Goal: Task Accomplishment & Management: Use online tool/utility

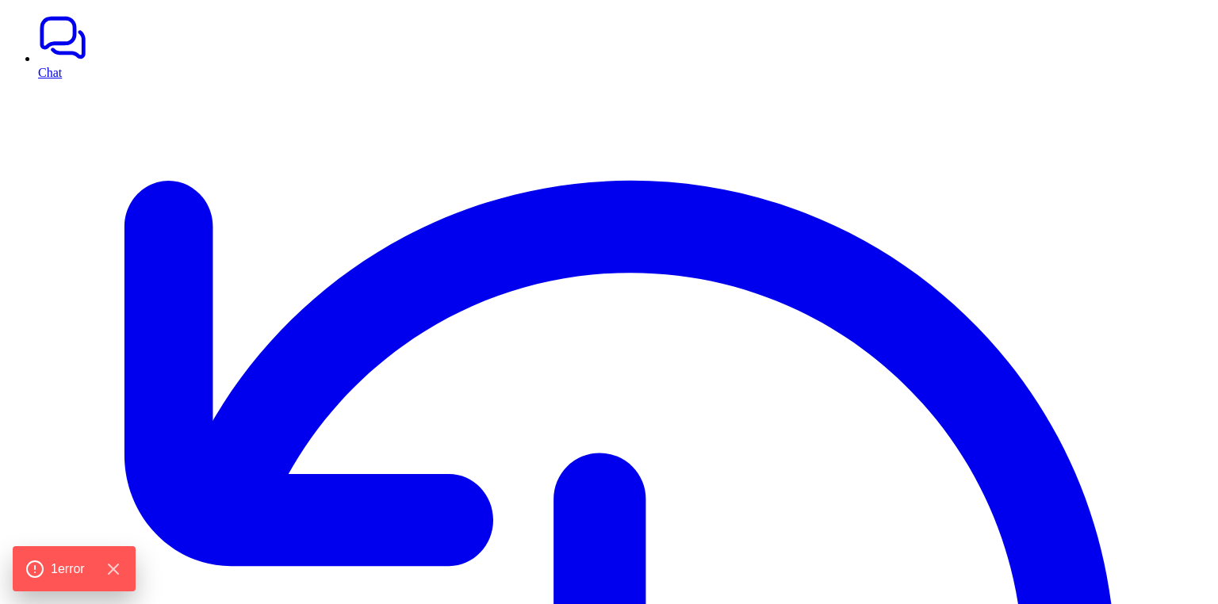
click at [50, 55] on link "Chat" at bounding box center [624, 46] width 1173 height 67
click at [124, 570] on icon "Hide Errors" at bounding box center [116, 569] width 21 height 21
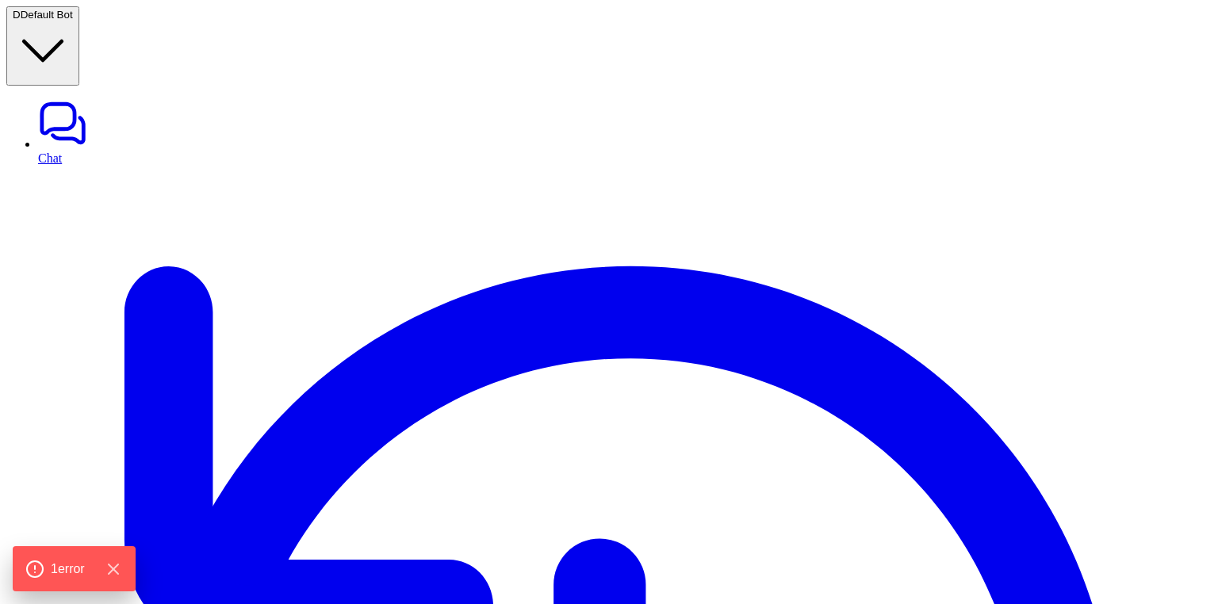
type textarea "**********"
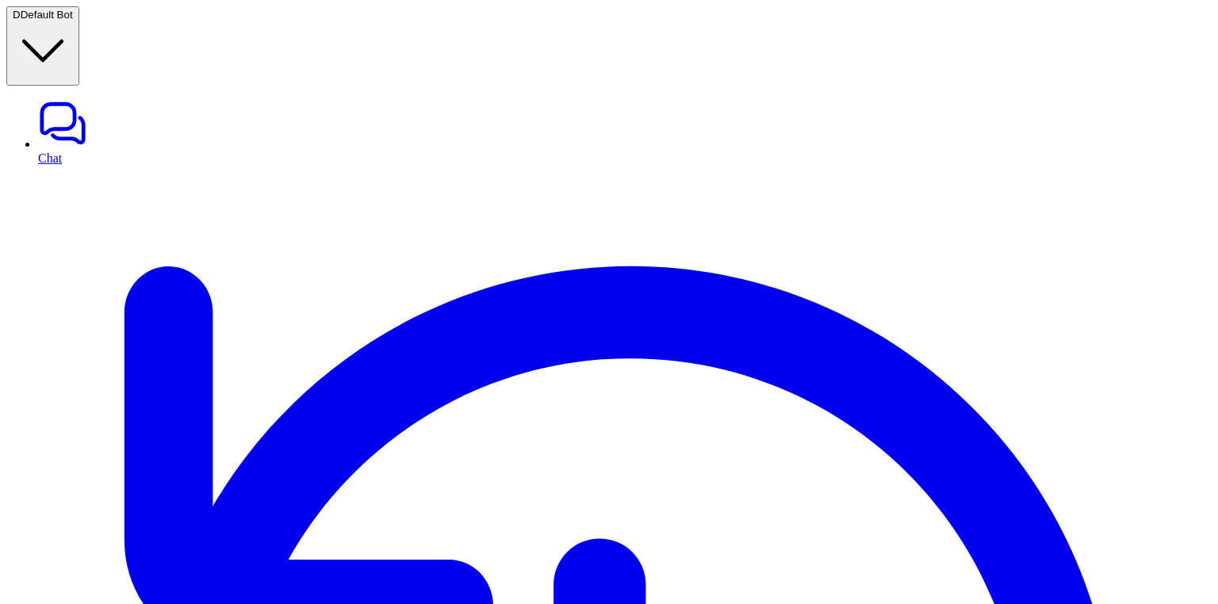
type input "**********"
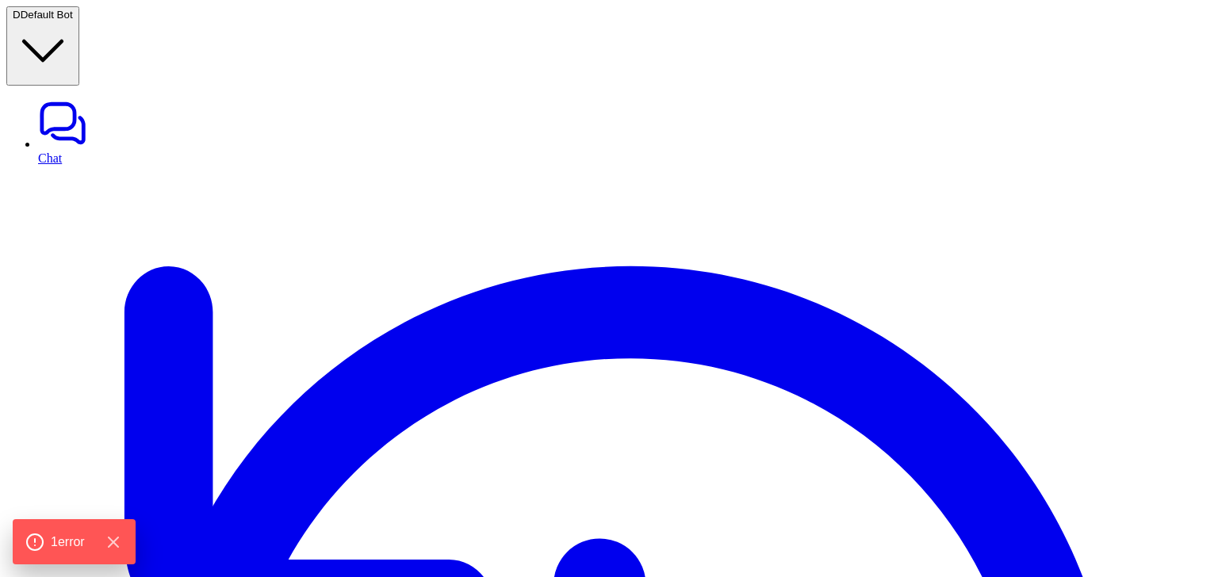
type textarea "**********"
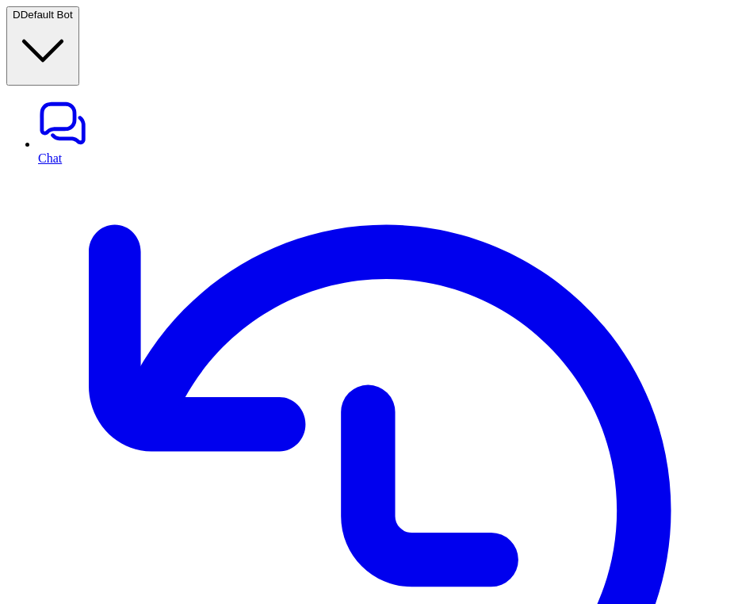
copy div "Are your products tested for heavy metals, pesticides, and microbes? D"
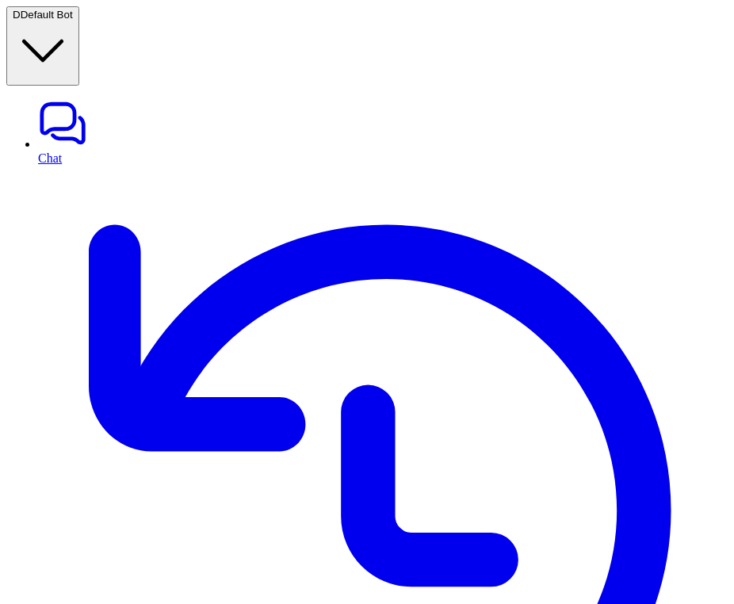
paste div
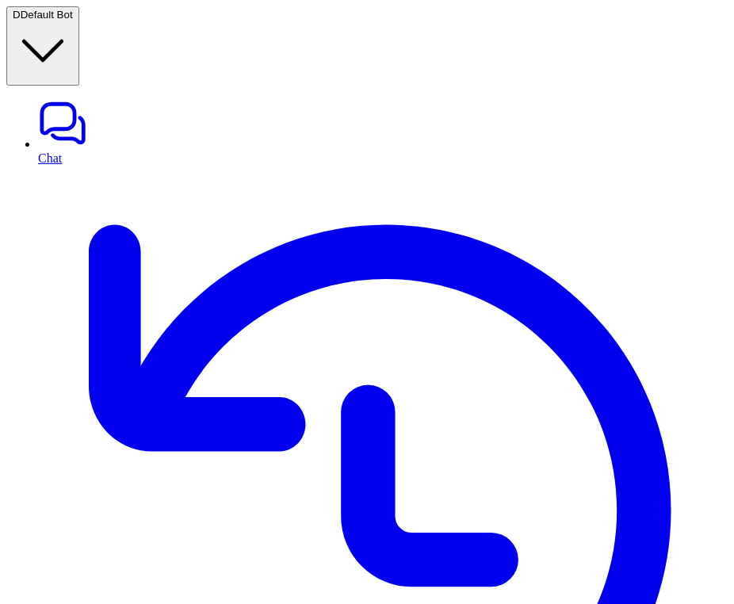
scroll to position [0, 0]
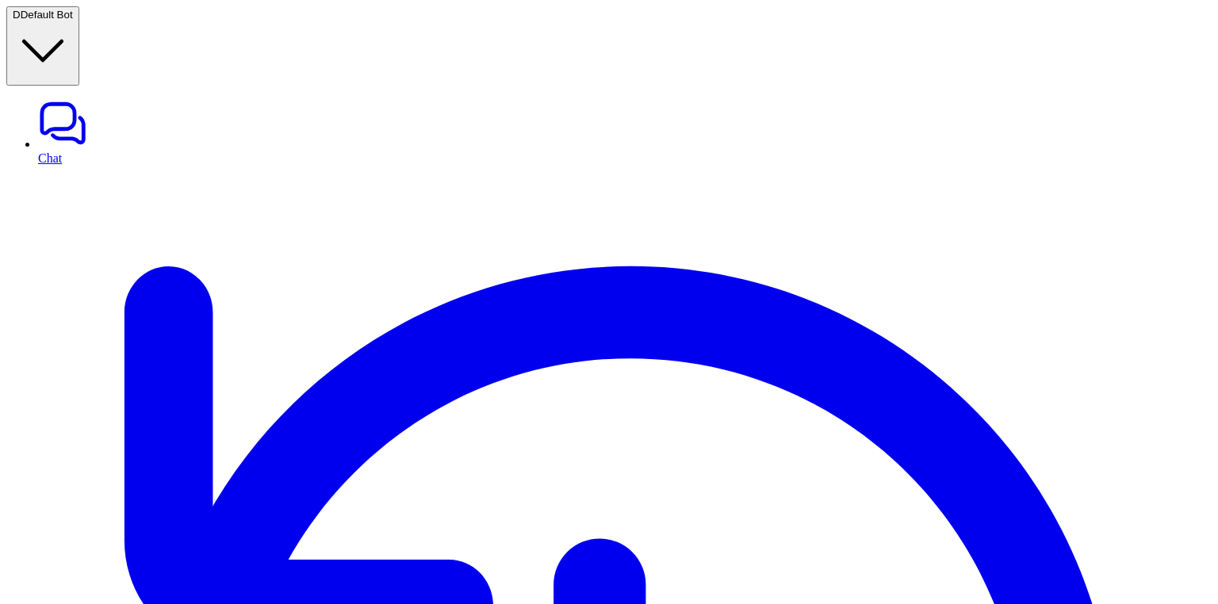
scroll to position [28, 0]
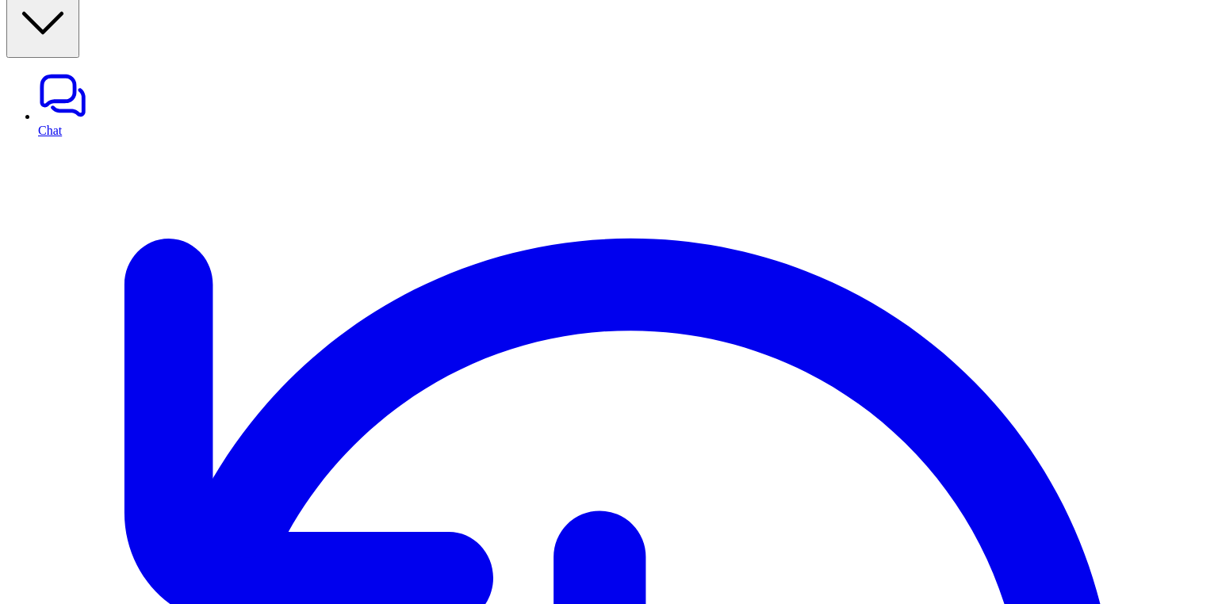
scroll to position [2, 0]
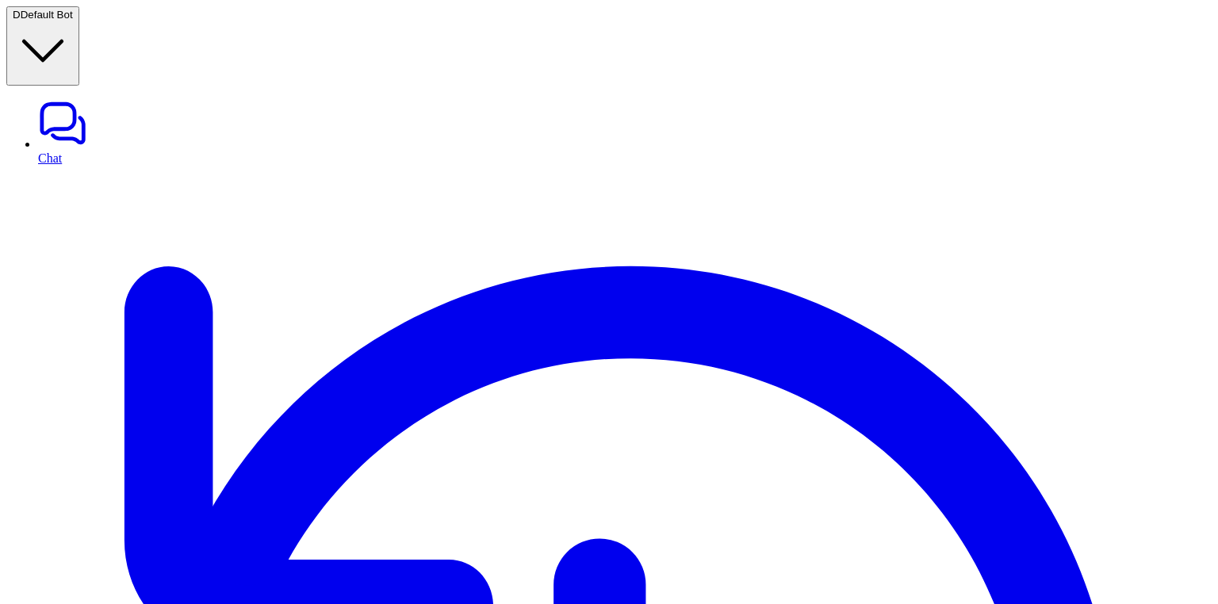
paste input "**********"
type input "**********"
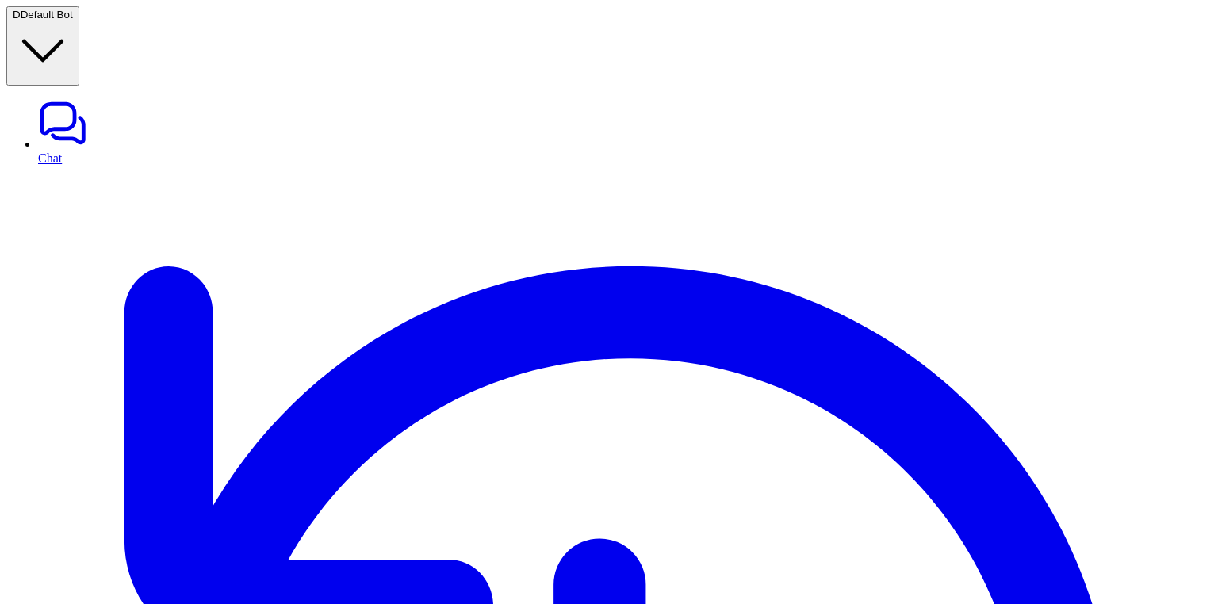
scroll to position [0, 0]
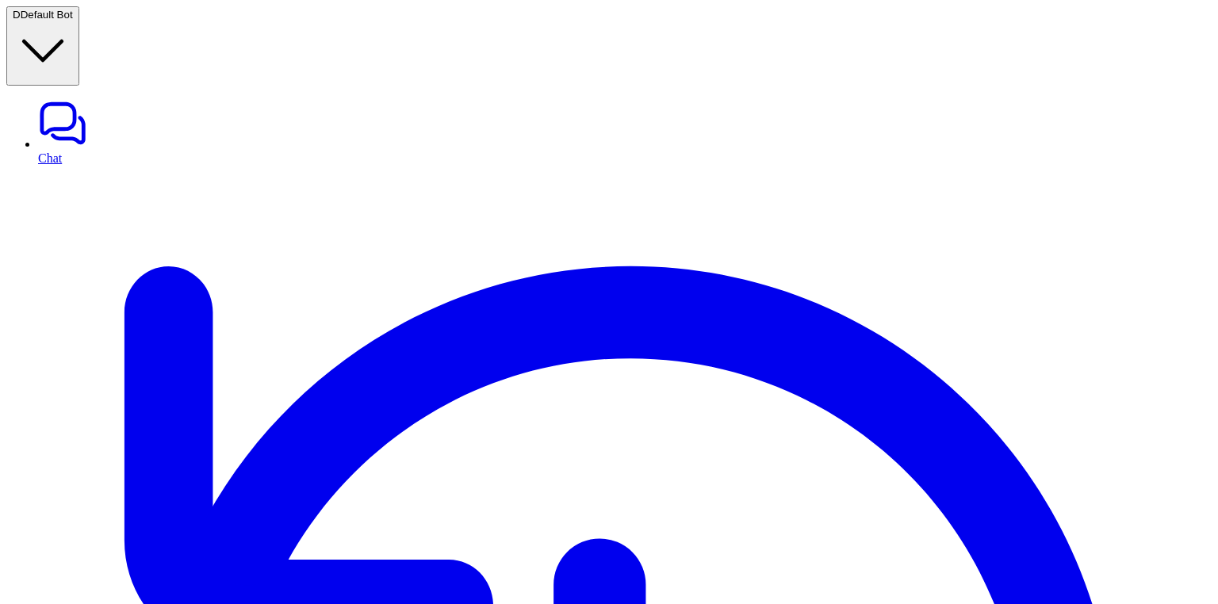
paste input "**********"
type input "**********"
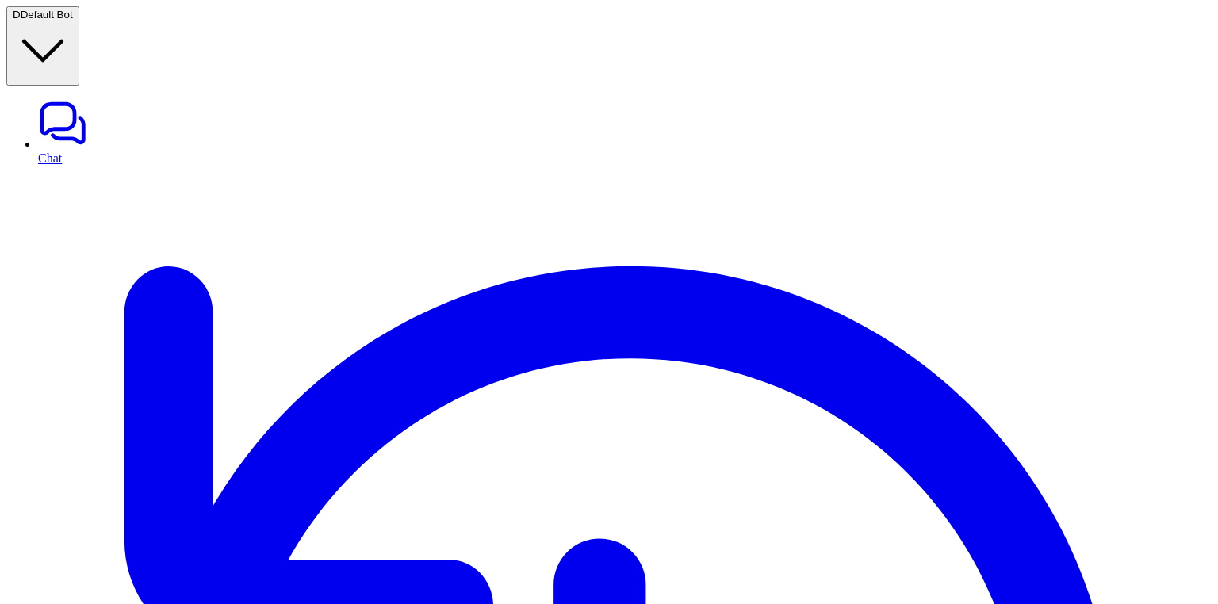
scroll to position [0, 0]
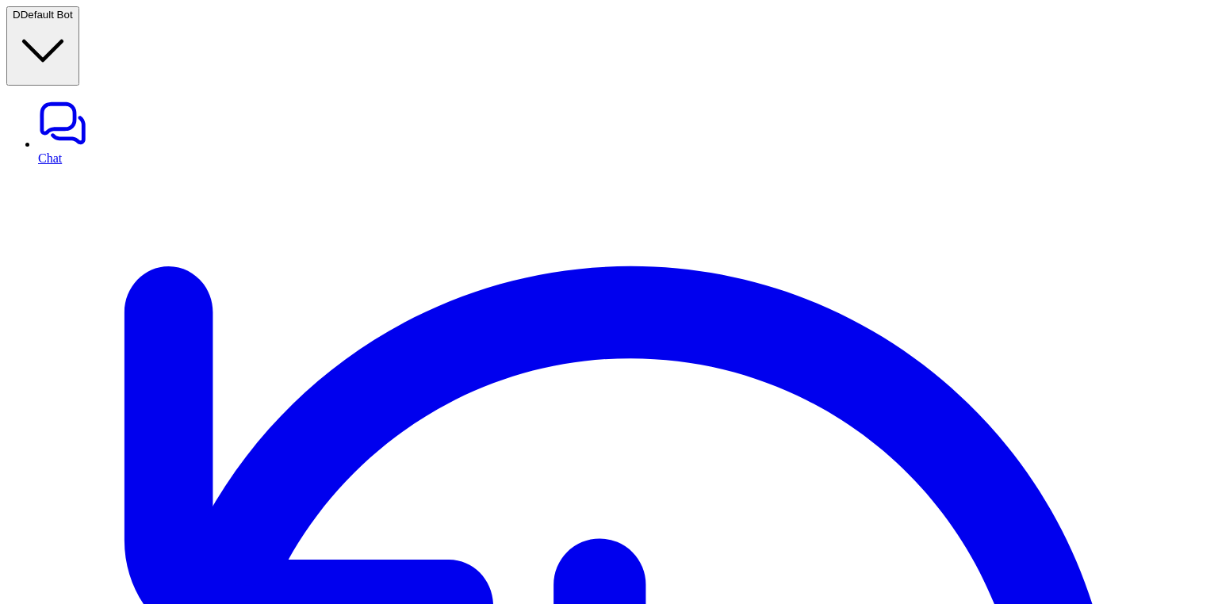
type input "**********"
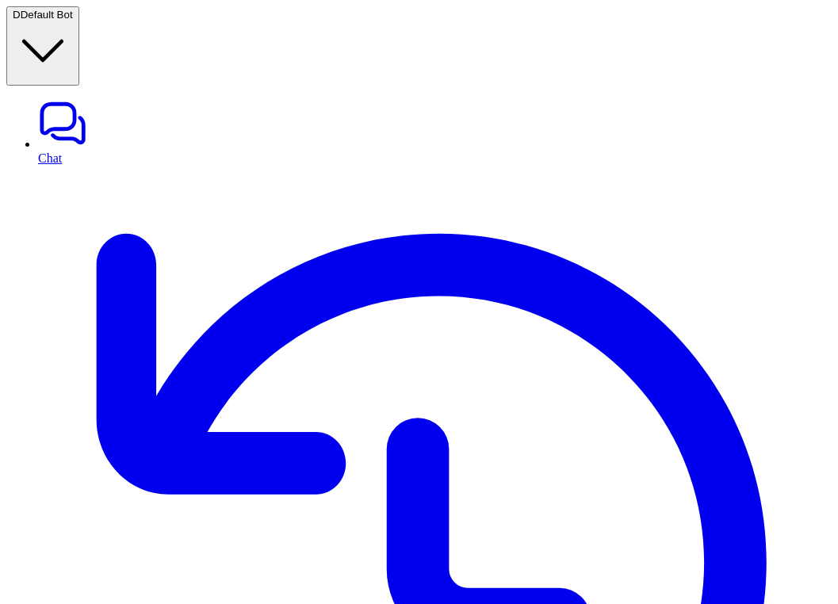
paste div
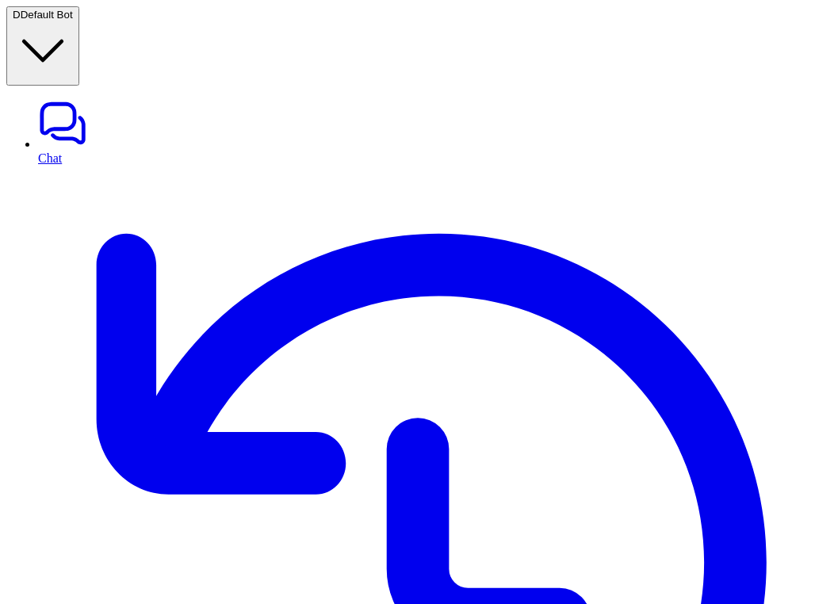
paste div
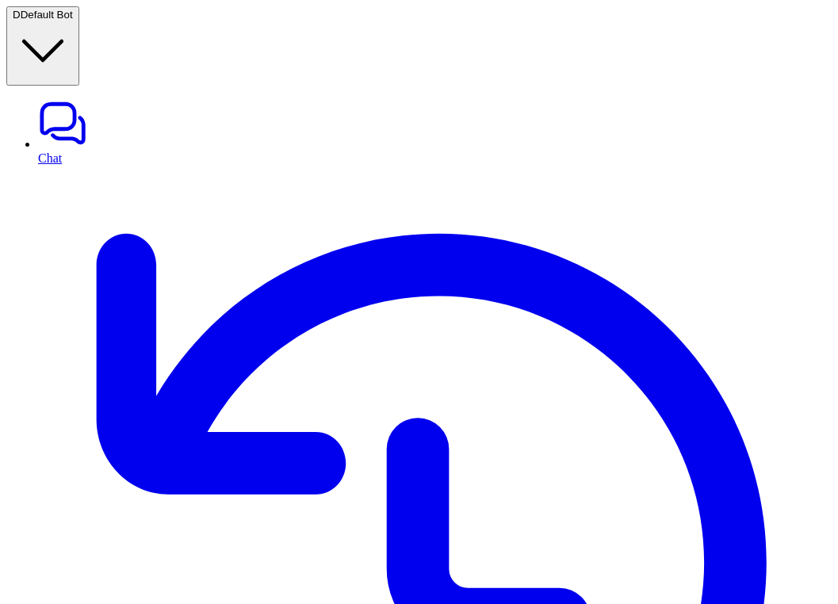
paste div
drag, startPoint x: 363, startPoint y: 144, endPoint x: 276, endPoint y: 143, distance: 87.2
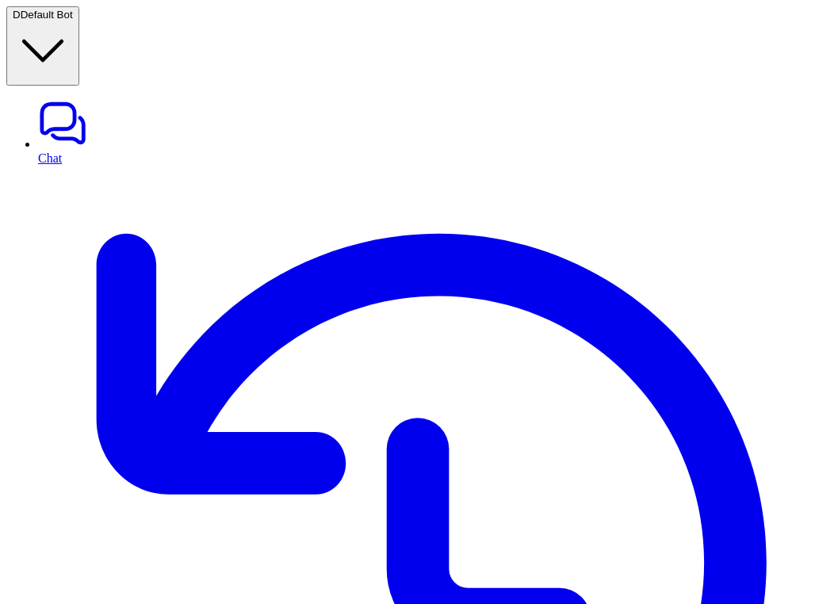
copy p "Machine learning"
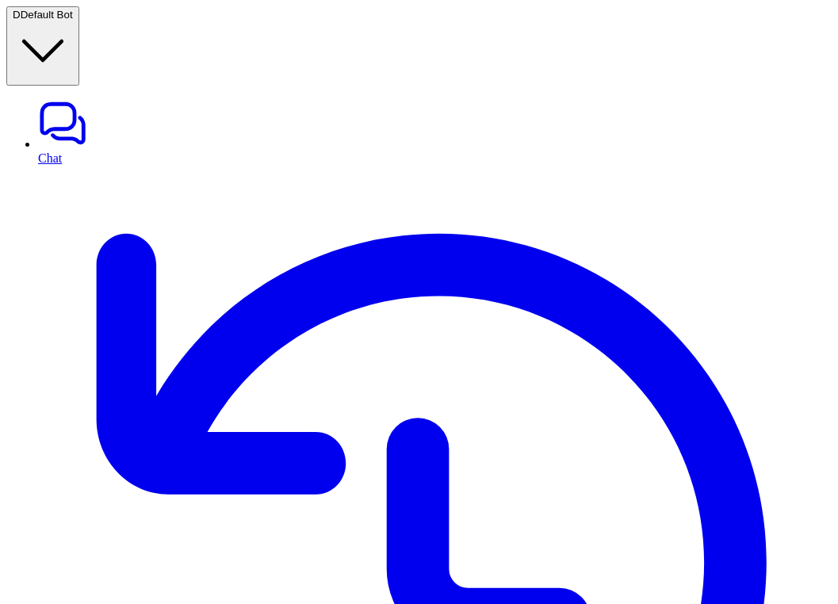
copy div "how ml powers daily tools? D"
paste div
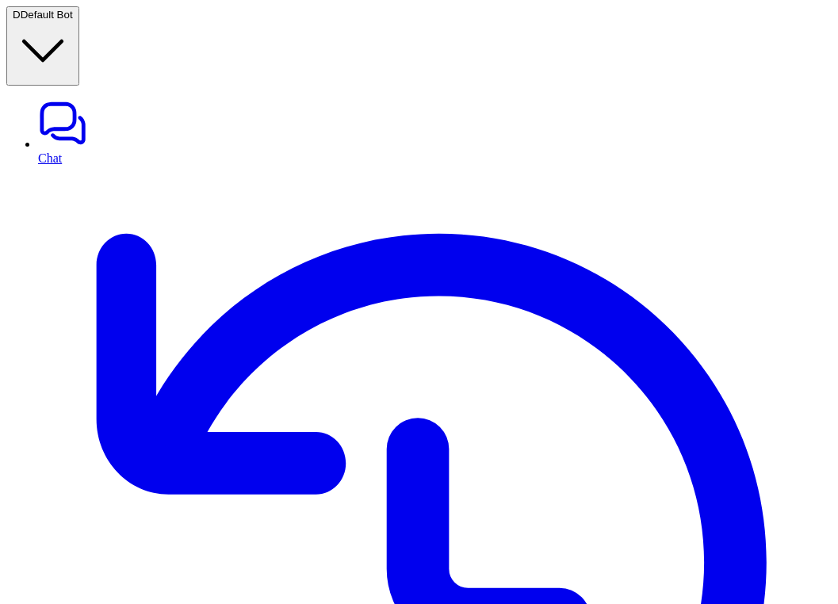
copy div "how ml powers daily tools? D"
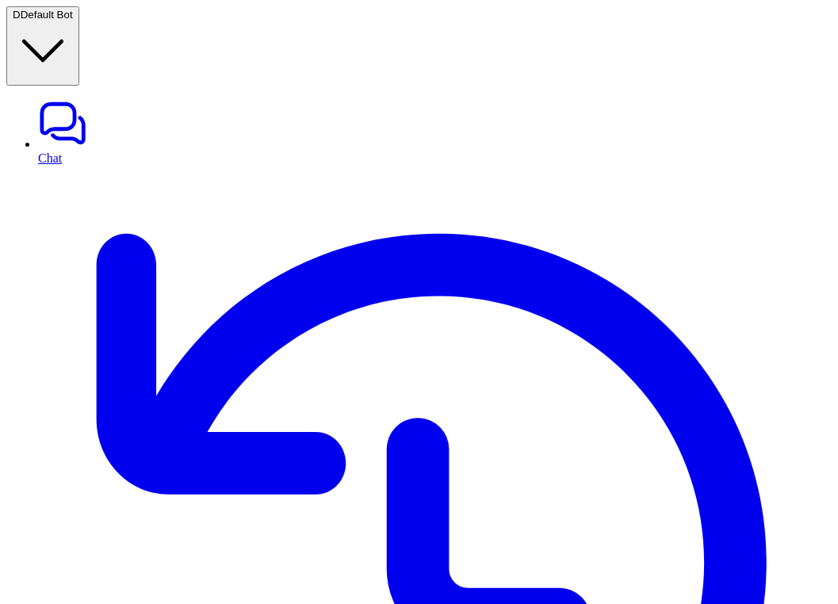
paste div
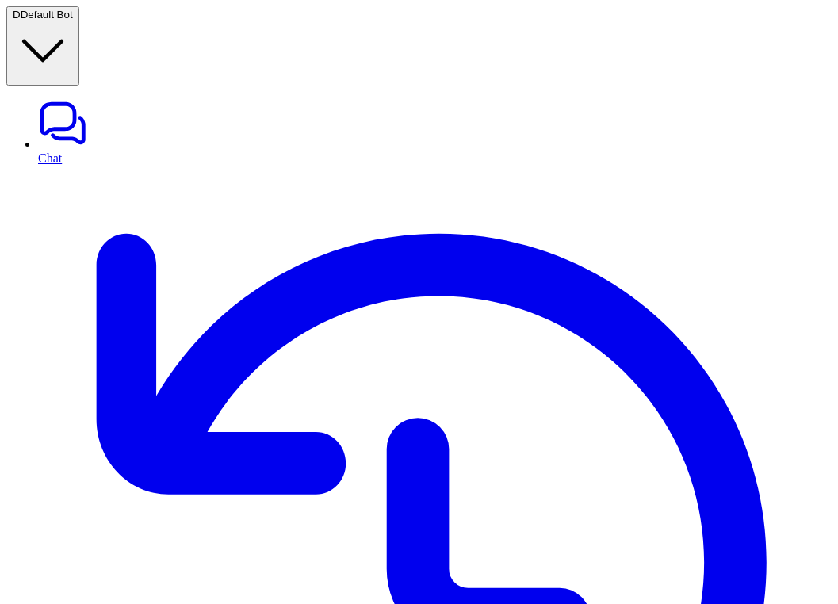
copy div "how ml powers daily tools? D"
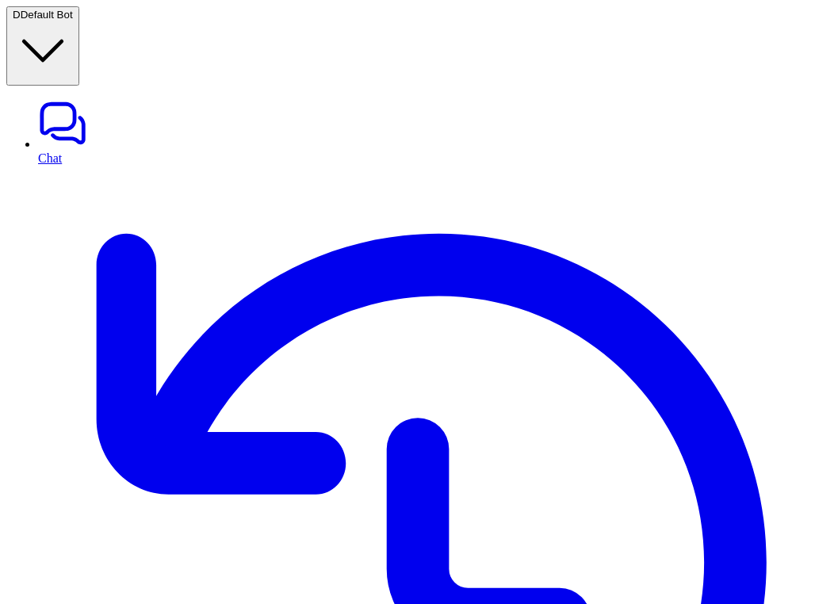
paste div
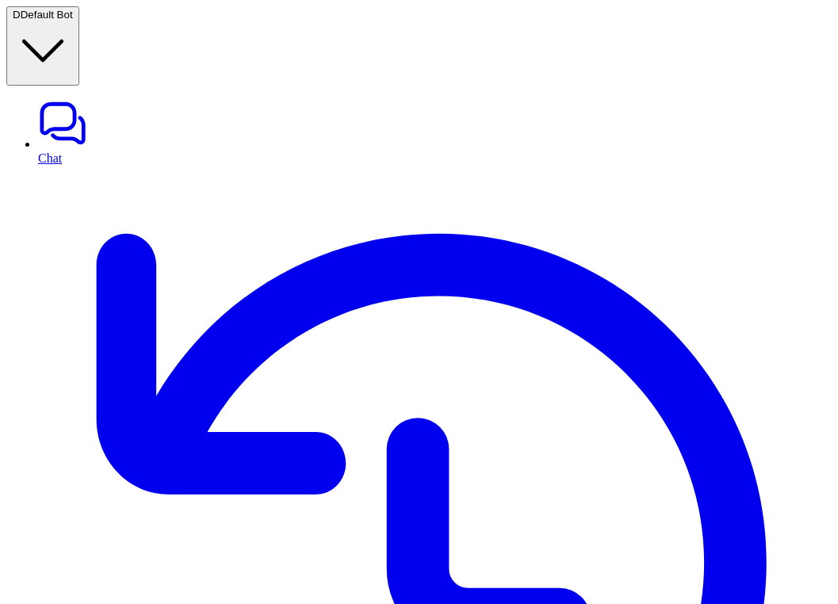
scroll to position [70, 0]
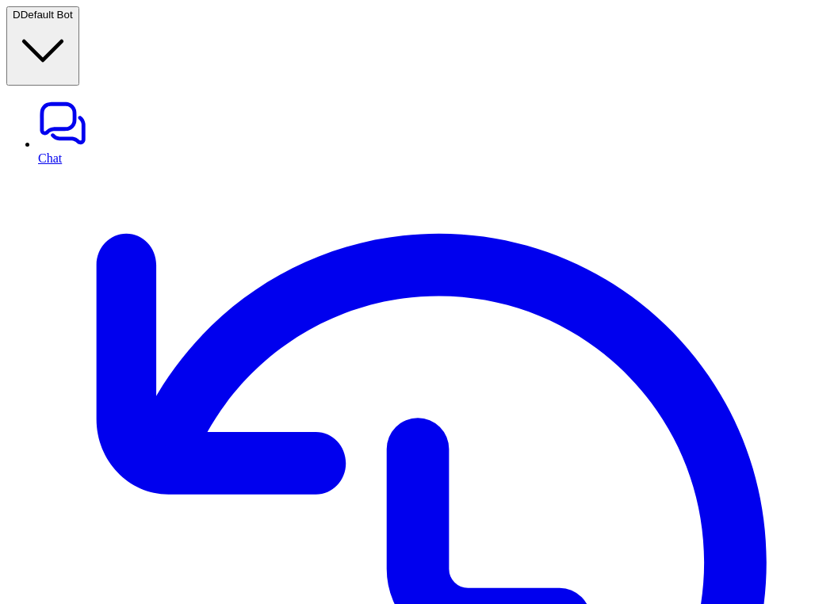
drag, startPoint x: 677, startPoint y: 182, endPoint x: 839, endPoint y: 178, distance: 161.8
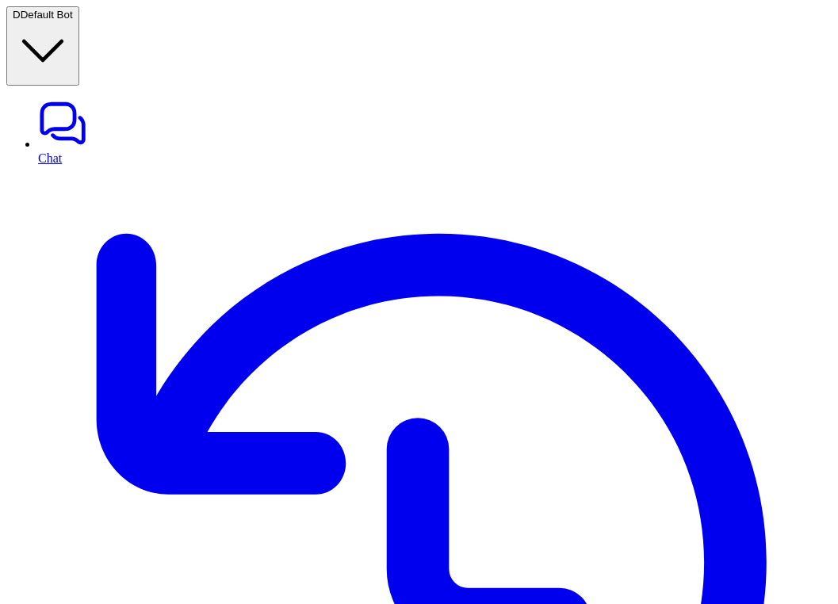
copy span "how [PERSON_NAME] daily tools?"
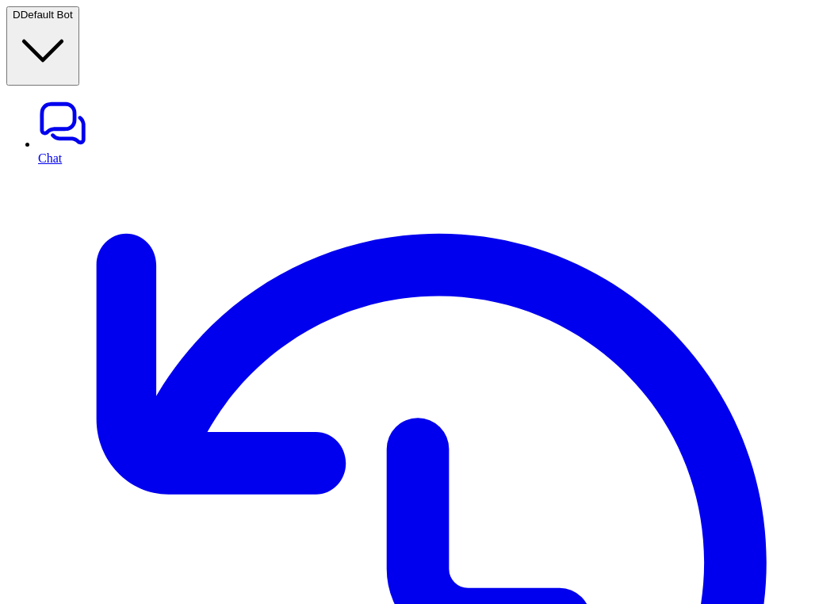
copy div "how ml powers daily tools? D"
paste div
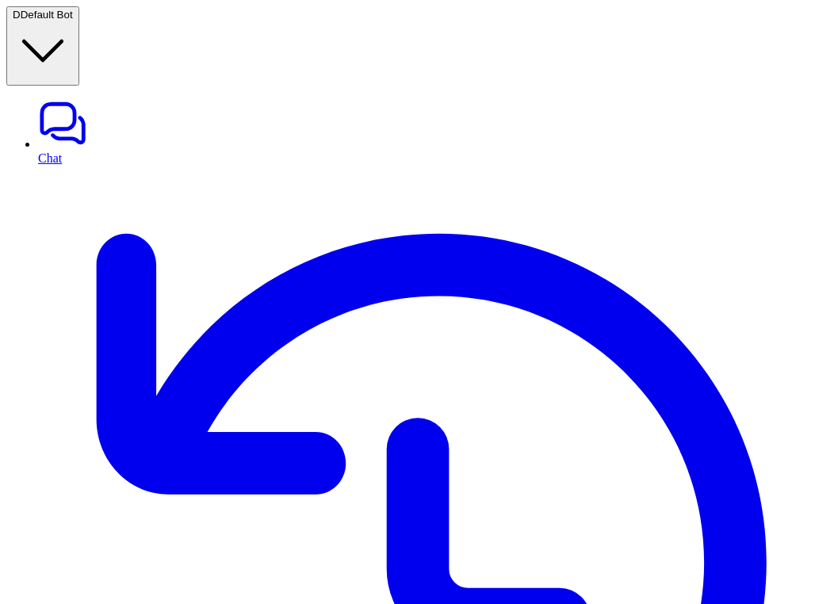
copy div "how ml powers daily tools? D"
paste div
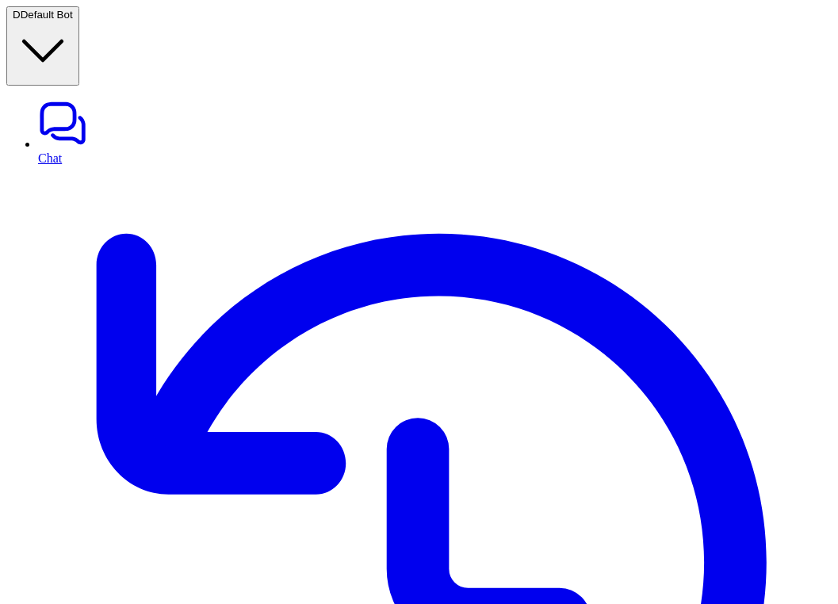
drag, startPoint x: 561, startPoint y: 142, endPoint x: 475, endPoint y: 142, distance: 85.6
copy p "machine learning"
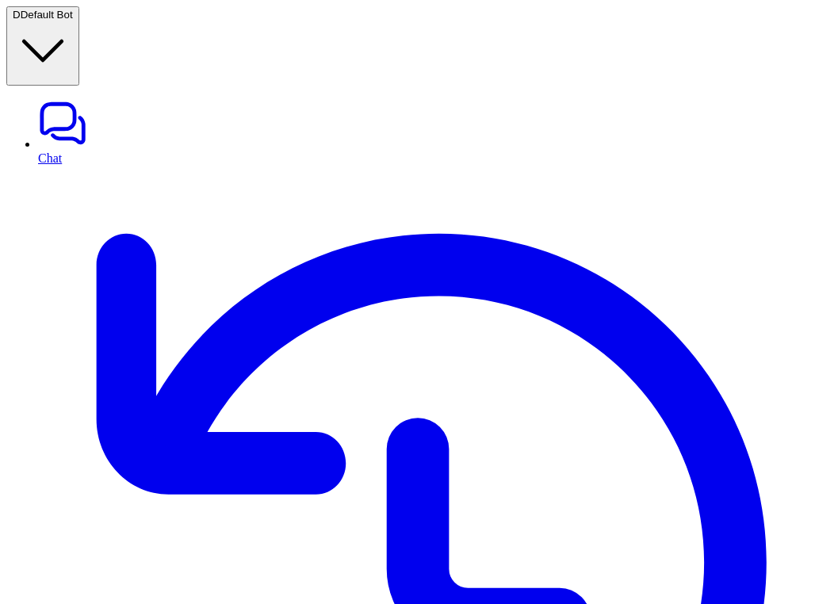
copy div "how ml powers daily tools? D"
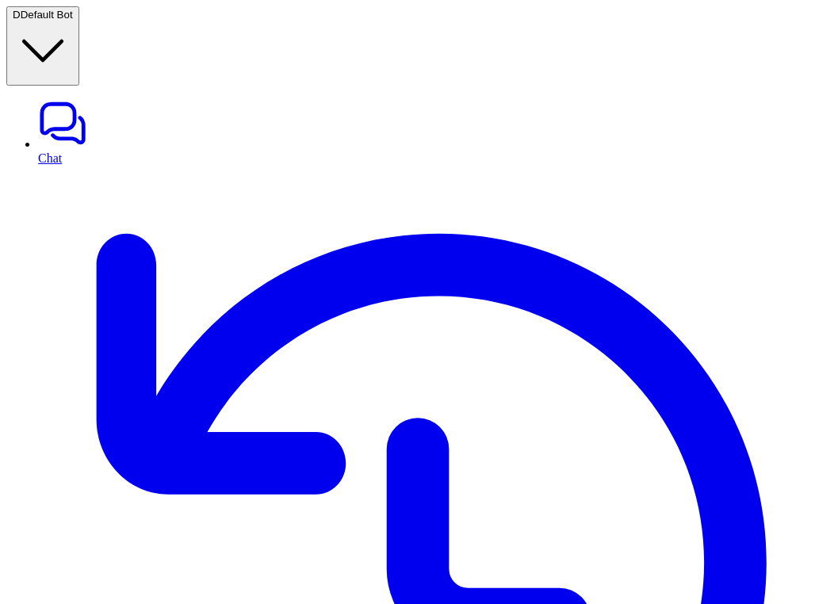
copy div "how ml powers daily tools? D"
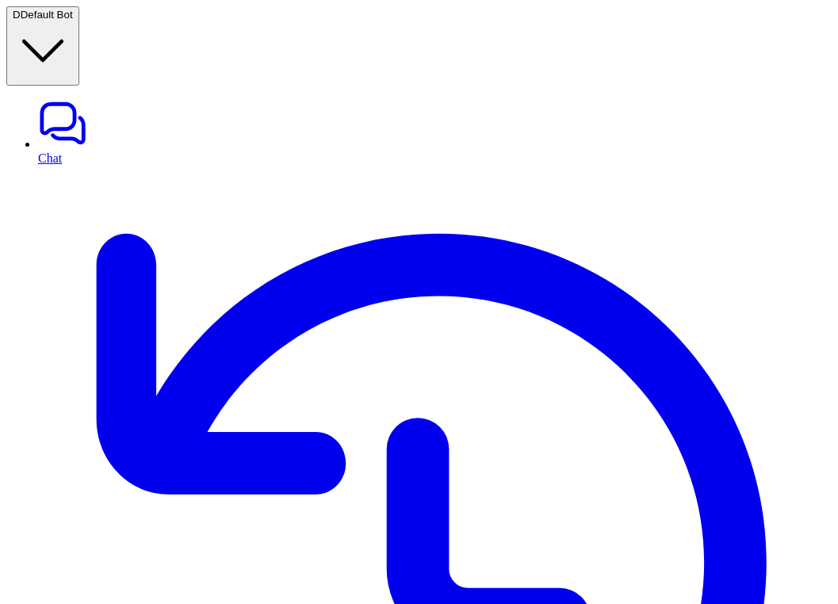
scroll to position [636, 0]
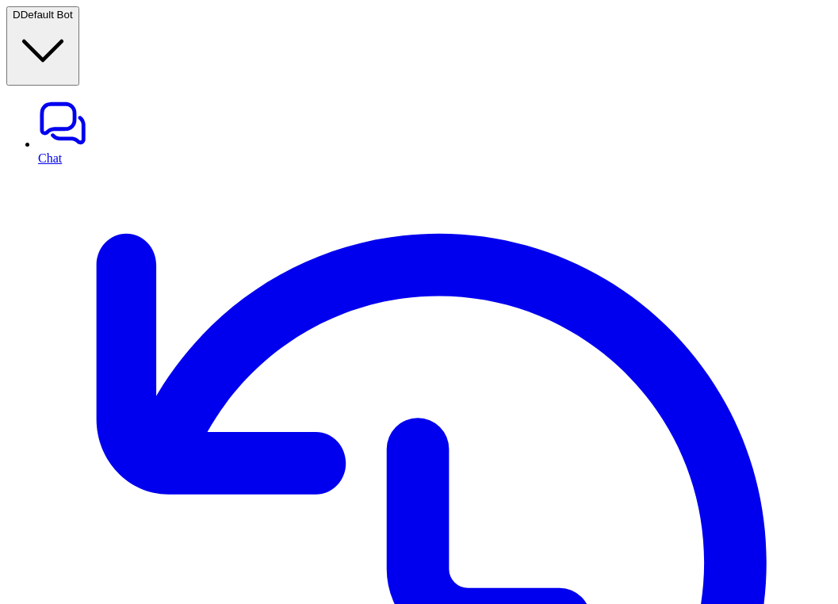
drag, startPoint x: 366, startPoint y: 216, endPoint x: 279, endPoint y: 212, distance: 86.5
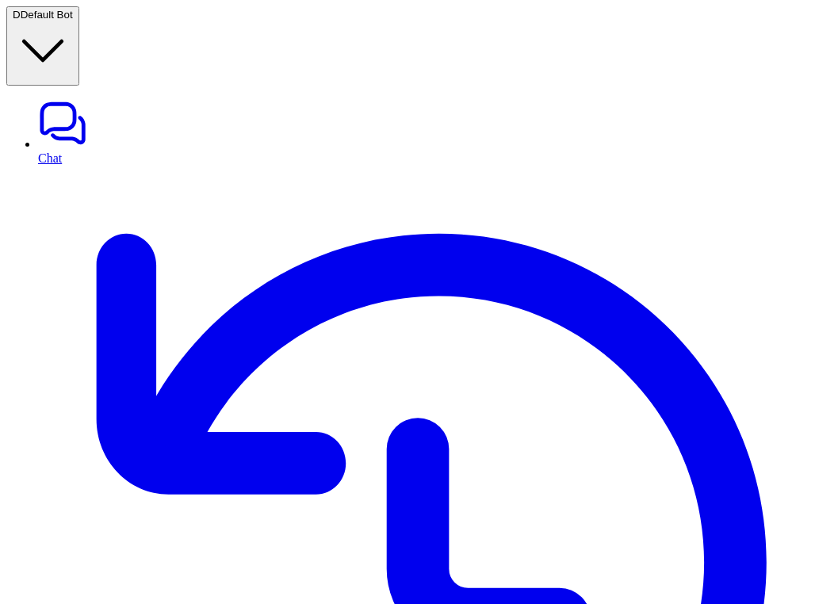
drag, startPoint x: 273, startPoint y: 212, endPoint x: 362, endPoint y: 216, distance: 88.9
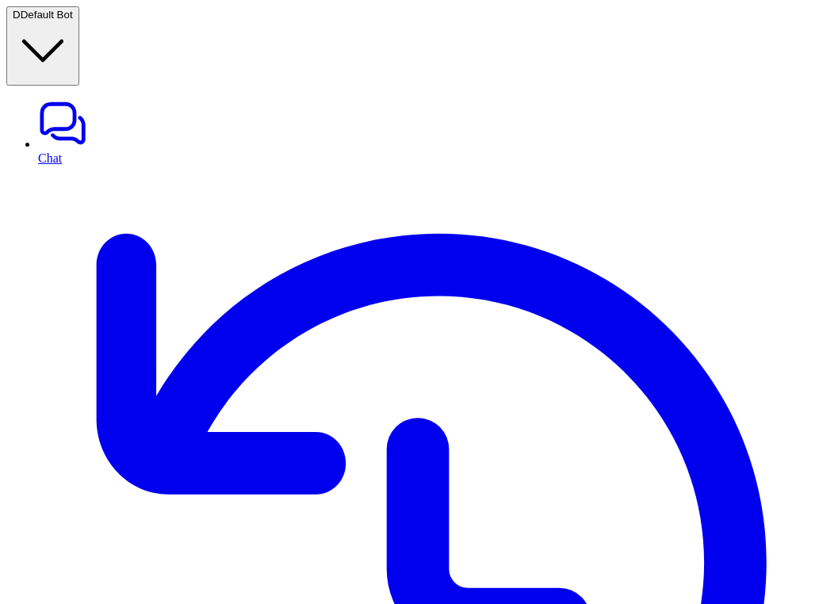
scroll to position [2117, 0]
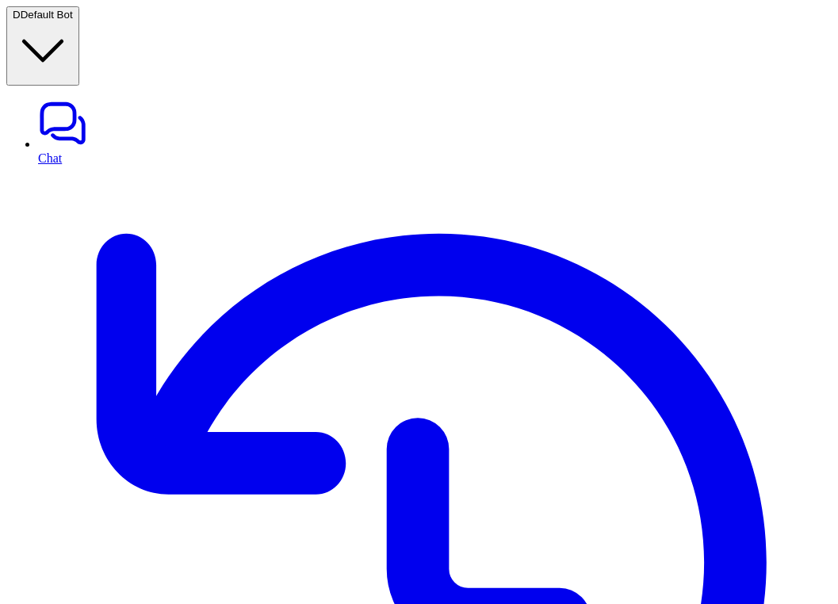
scroll to position [3360, 0]
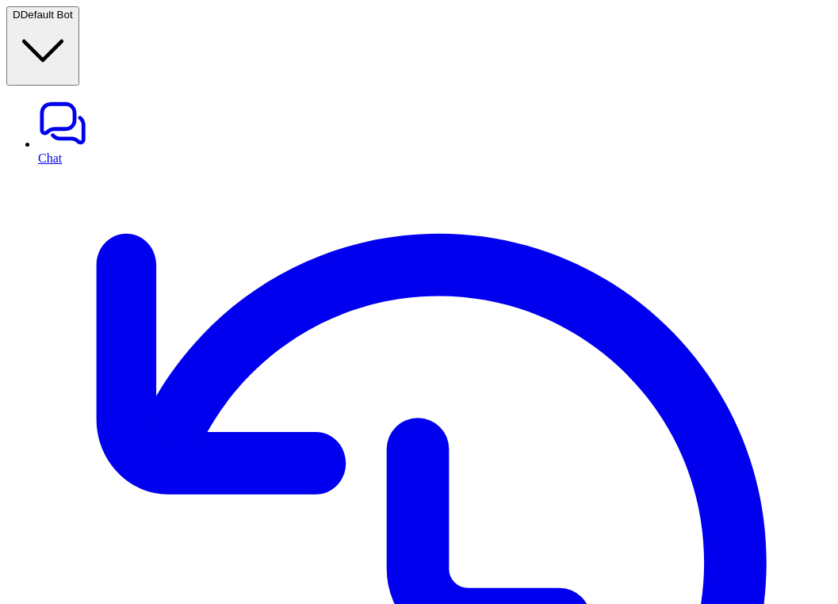
paste div
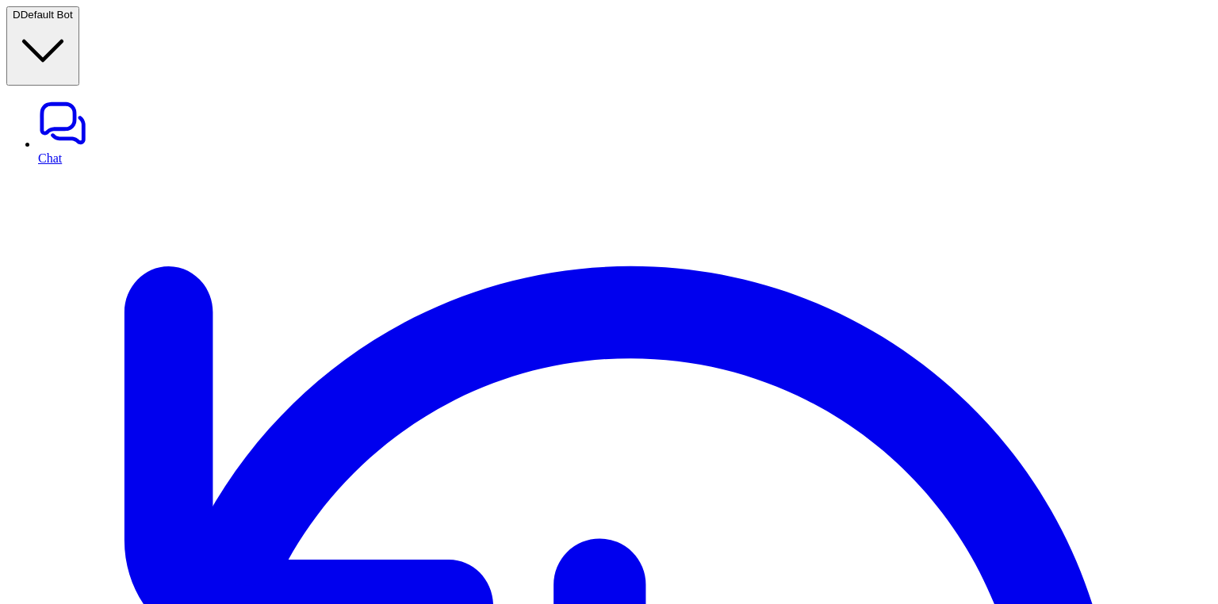
paste input "**********"
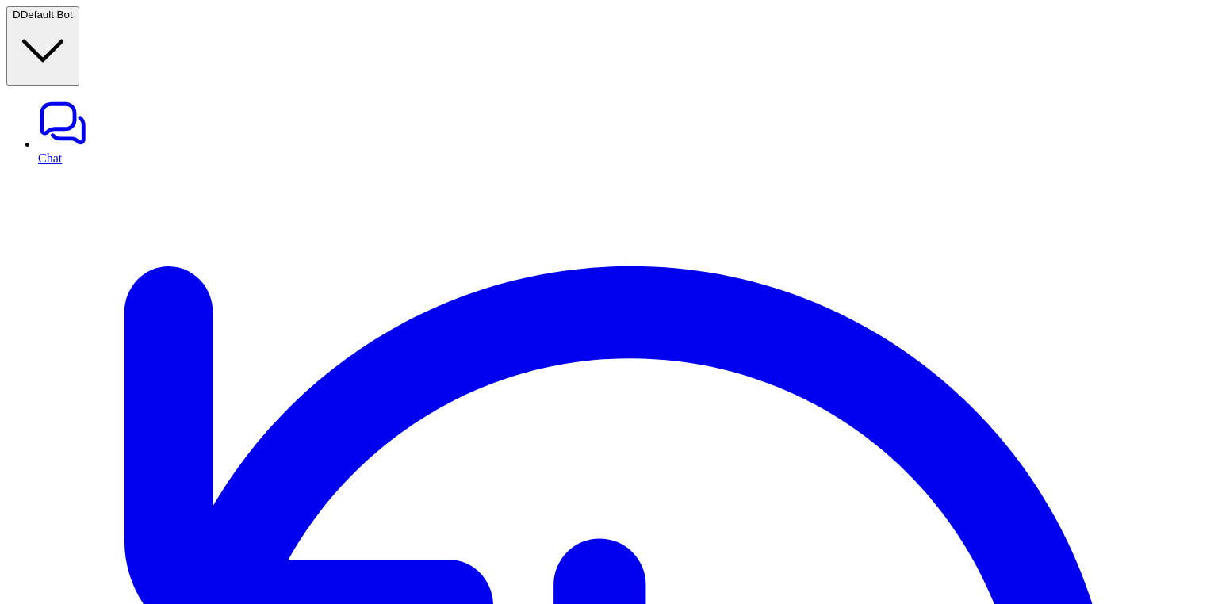
scroll to position [0, 209]
type input "**********"
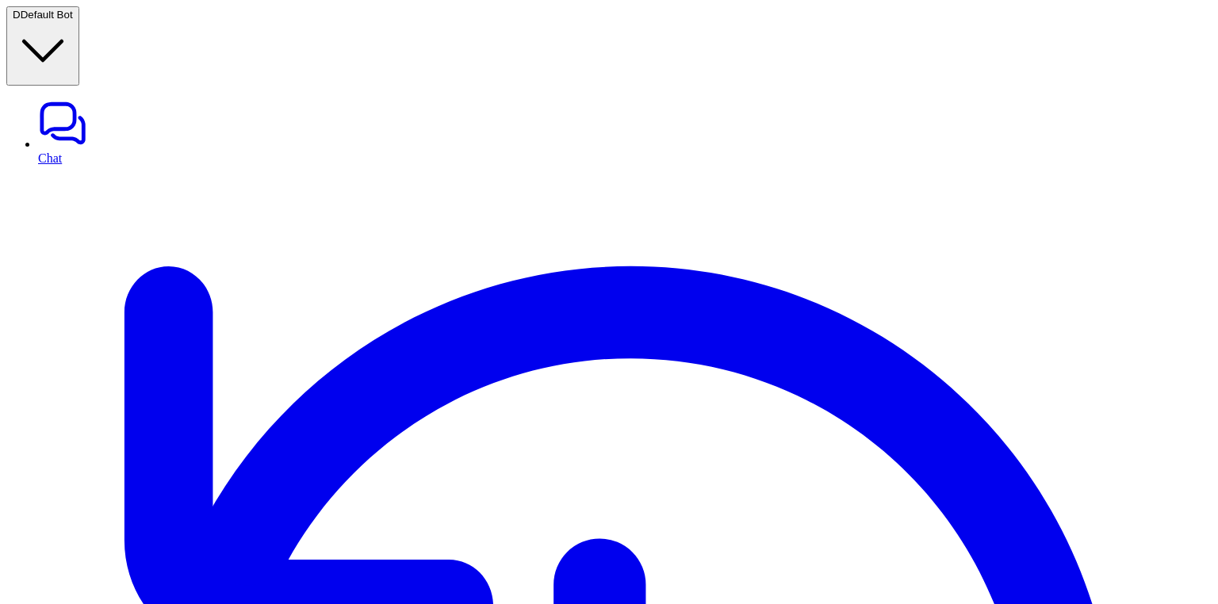
scroll to position [31, 0]
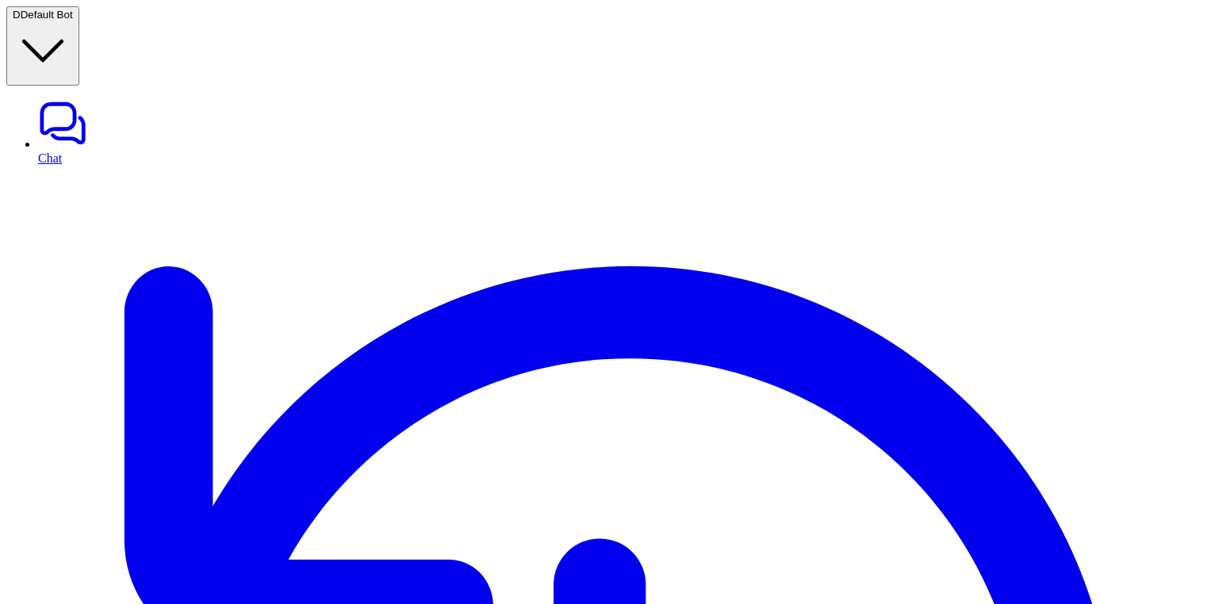
drag, startPoint x: 737, startPoint y: 415, endPoint x: 703, endPoint y: 415, distance: 33.3
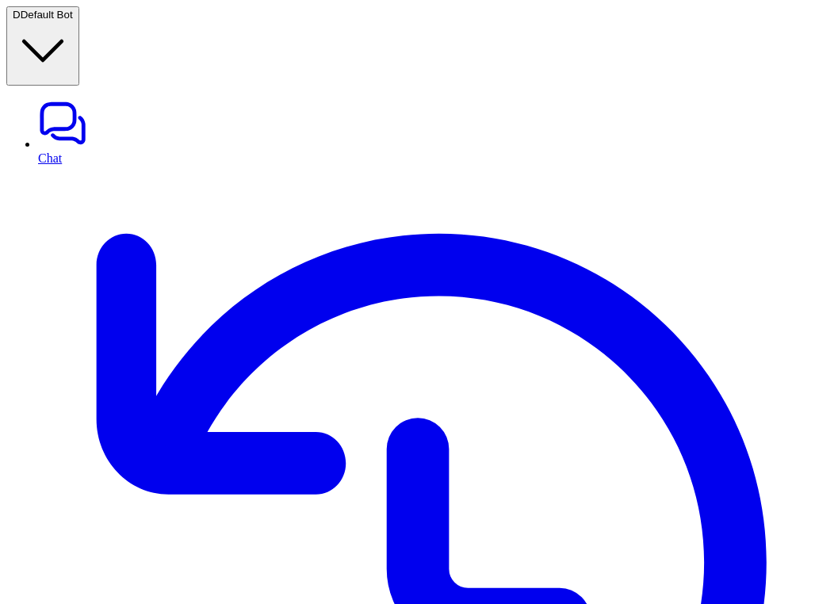
type input "*********"
click at [97, 98] on link "Chat" at bounding box center [435, 131] width 794 height 67
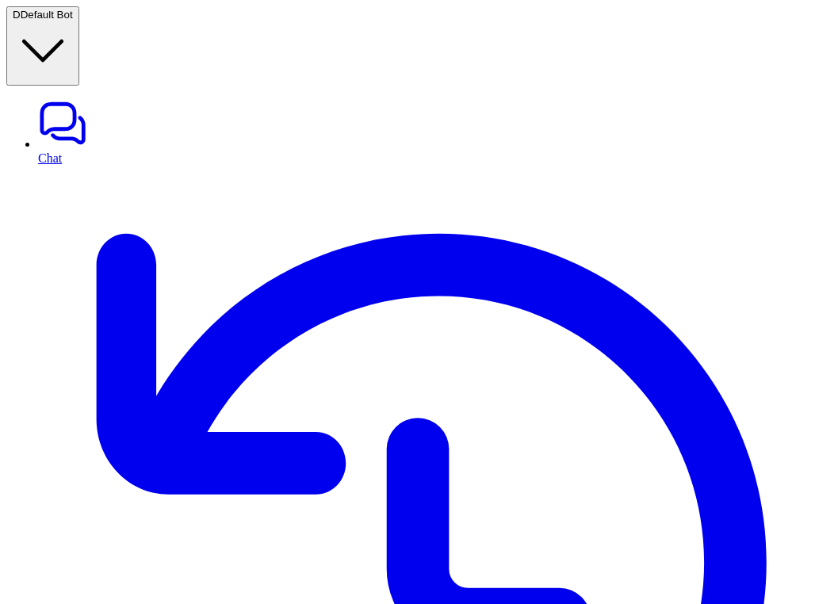
paste div
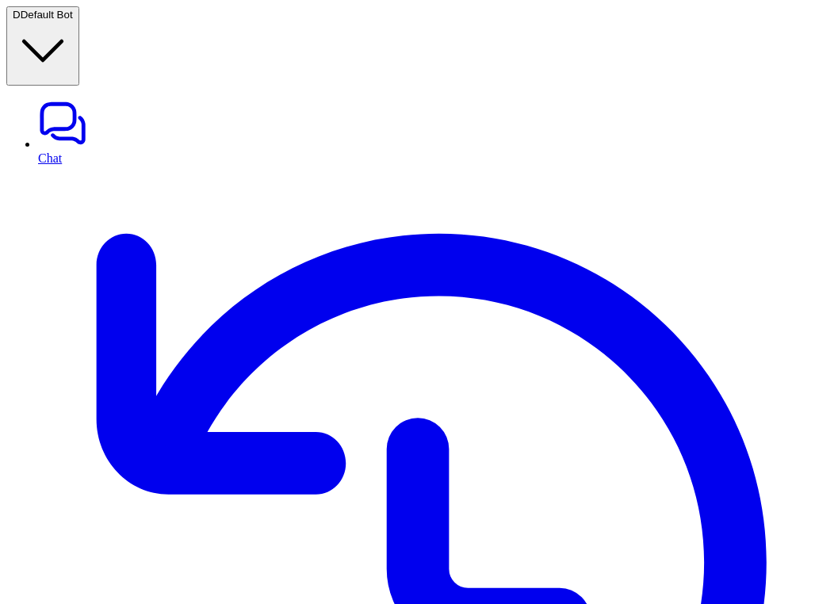
scroll to position [32, 0]
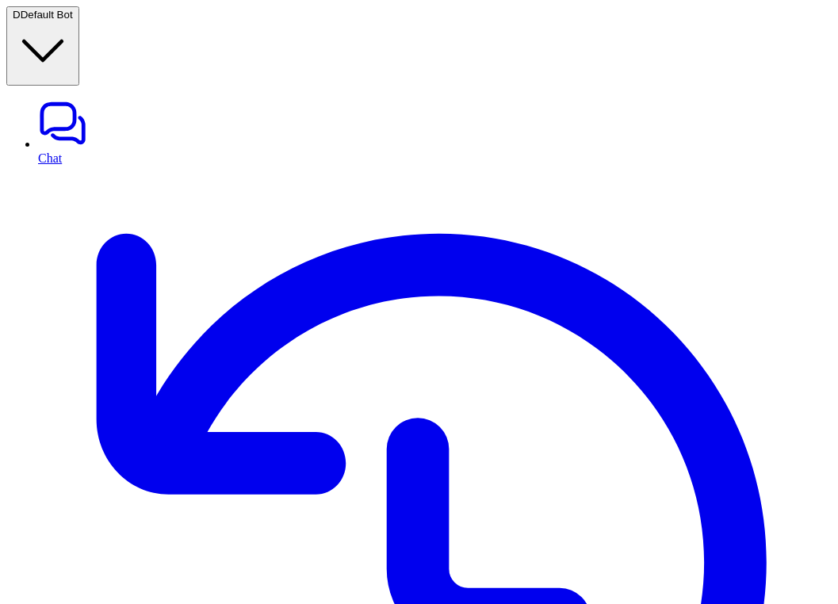
copy div "How to onboarding a new aircraft? D"
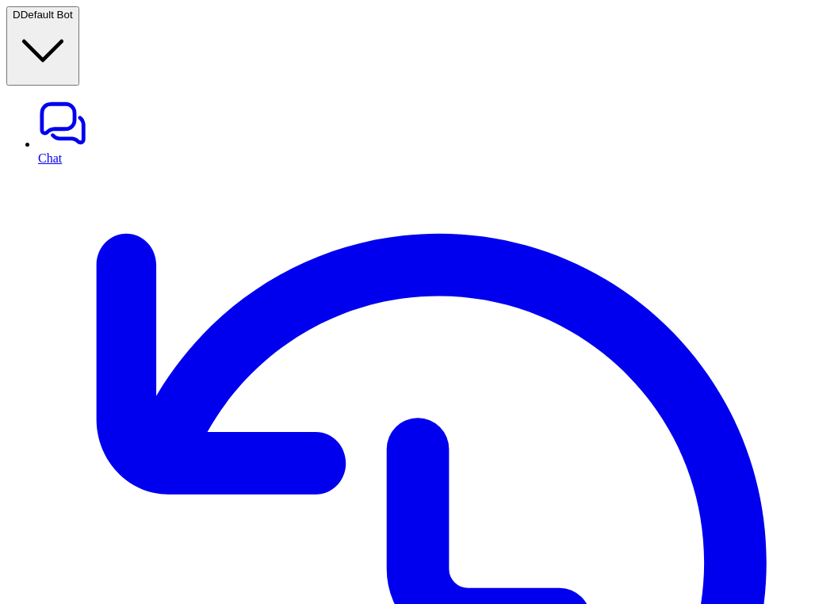
copy div "Are your products tested for heavy metals, pesticides, and microbes? D"
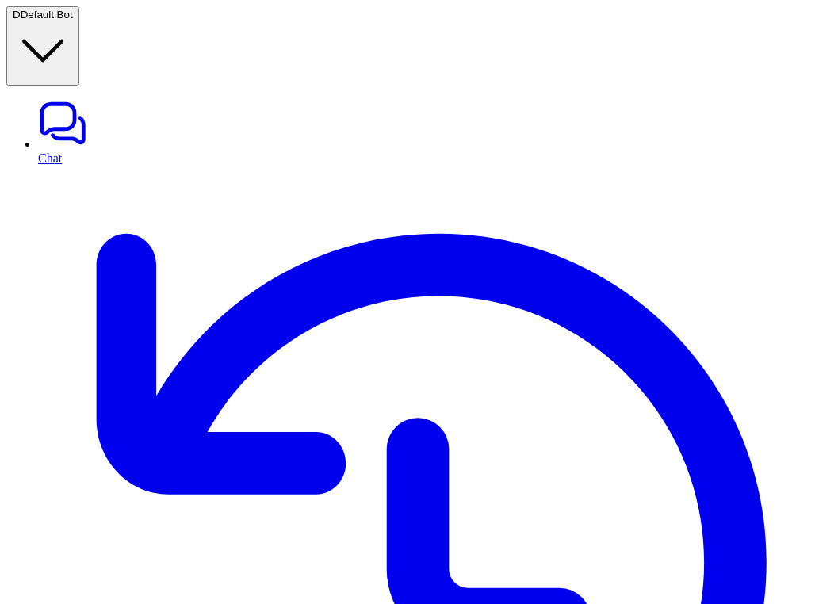
copy div "Are your products tested for heavy metals, pesticides, and microbes? D"
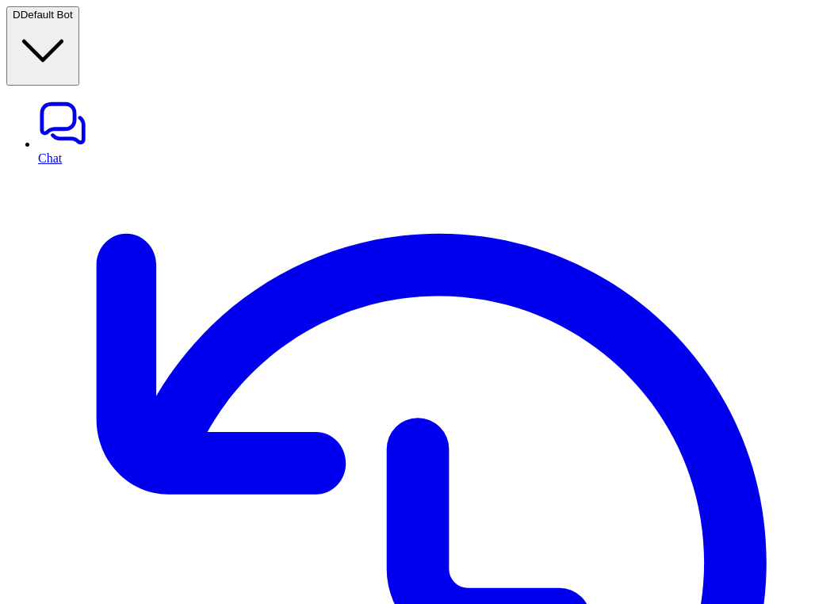
type textarea "**********"
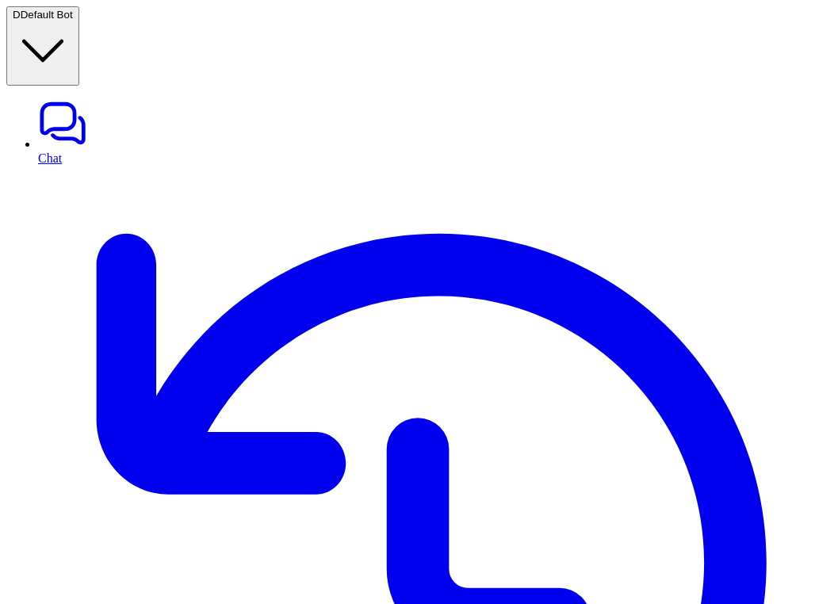
scroll to position [804, 0]
paste div
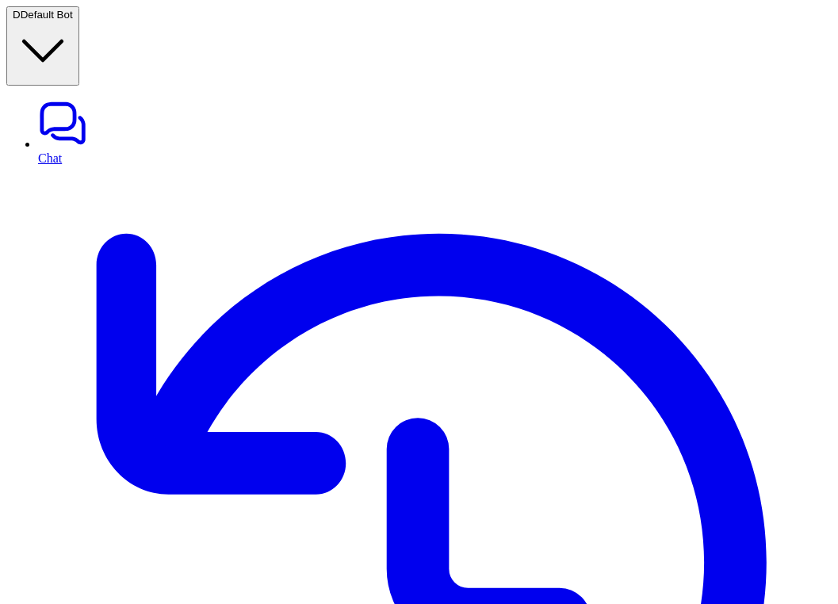
copy div "Are your products tested for heavy metals, pesticides, and microbes? D"
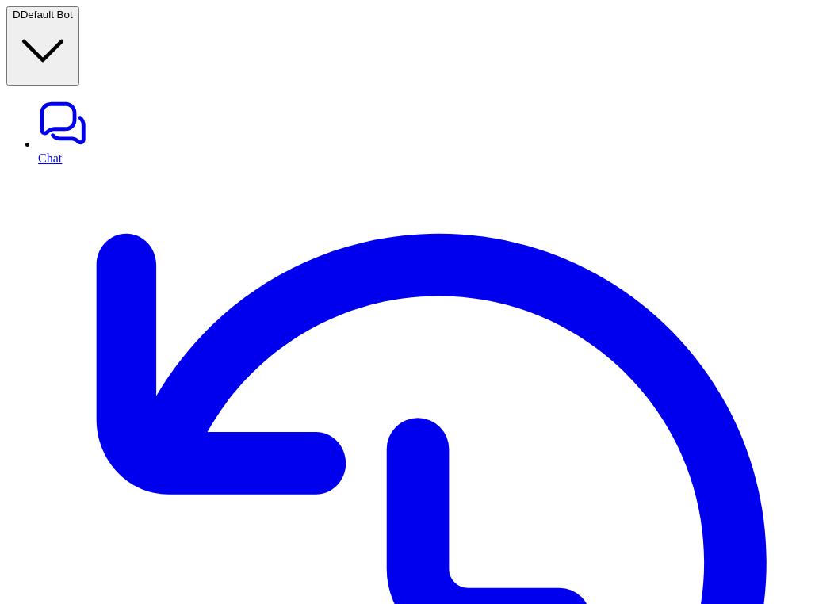
paste div
